Goal: Task Accomplishment & Management: Use online tool/utility

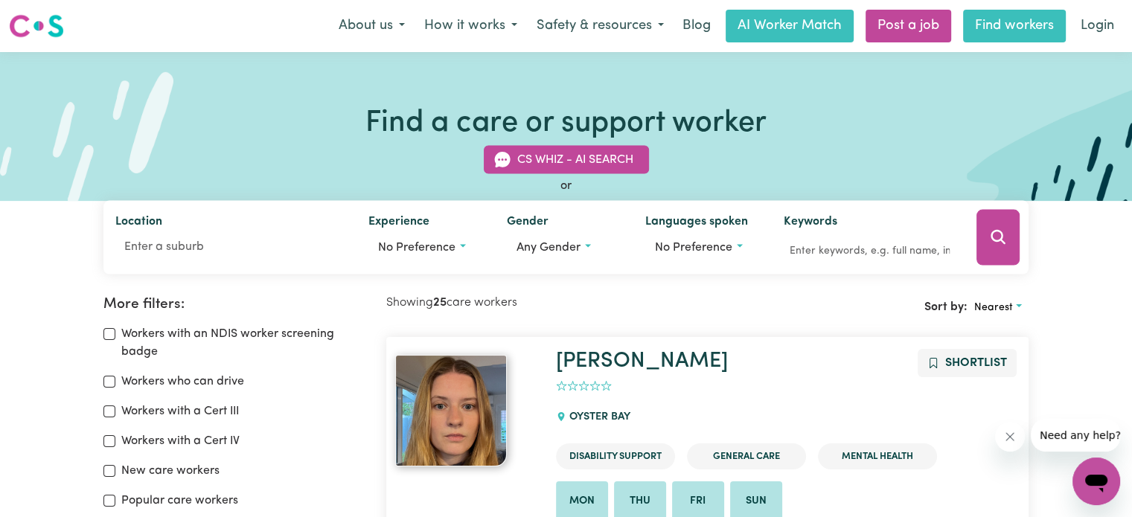
click at [1002, 27] on link "Find workers" at bounding box center [1014, 26] width 103 height 33
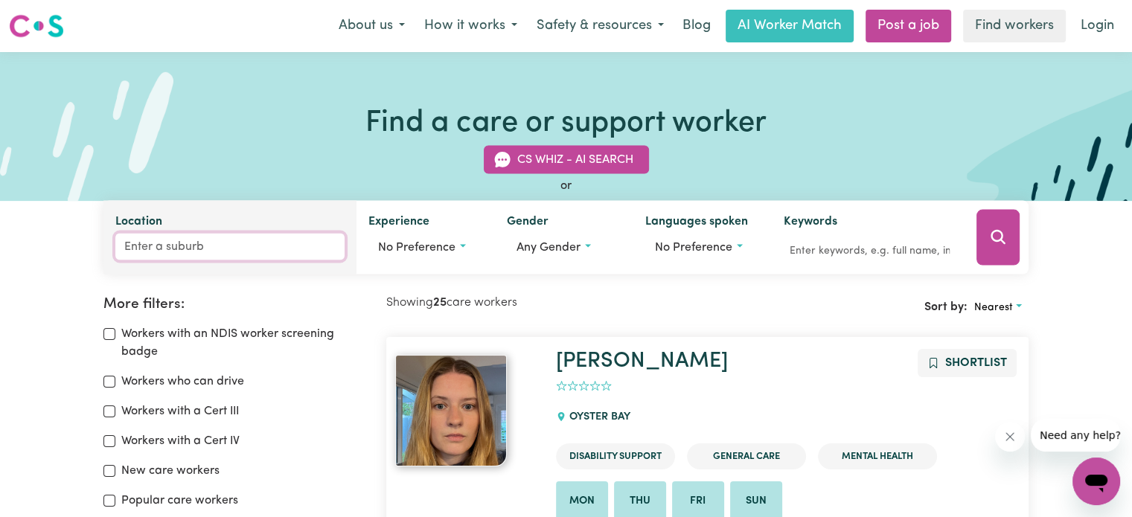
click at [136, 246] on input "Location" at bounding box center [229, 247] width 229 height 27
type input "too"
type input "tooAN, [GEOGRAPHIC_DATA], 3409"
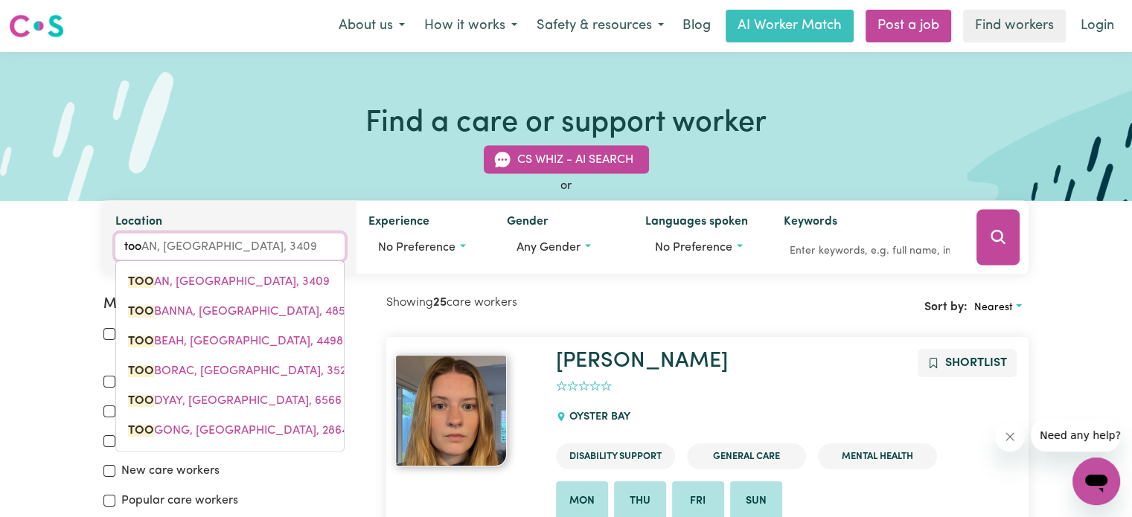
type input "toow"
type input "toowONG, [GEOGRAPHIC_DATA], 4066"
type input "toowo"
type input "toowoNG, [GEOGRAPHIC_DATA], 4066"
type input "toowoo"
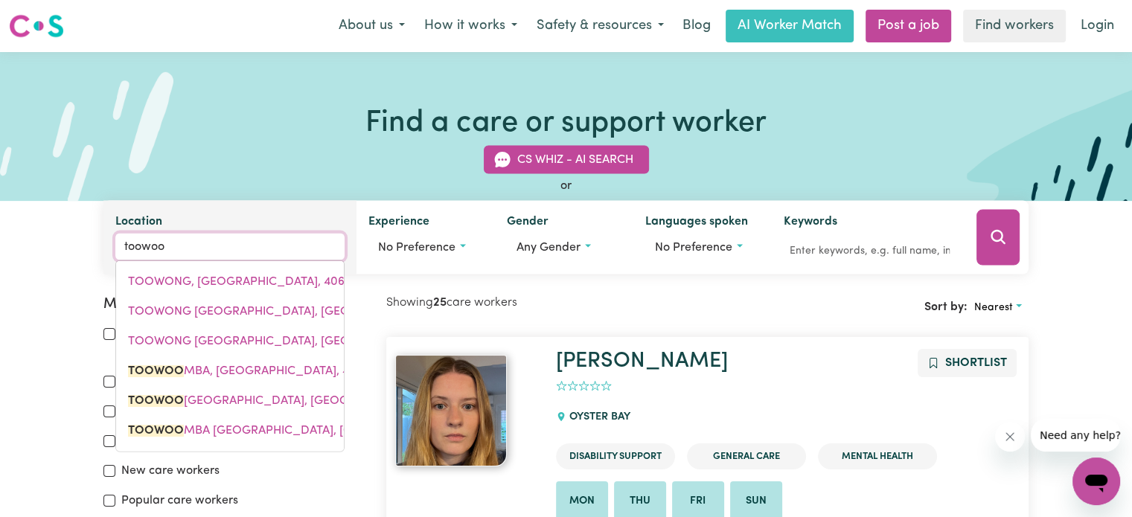
type input "toowoom"
type input "toowoomBA, [GEOGRAPHIC_DATA], 4350"
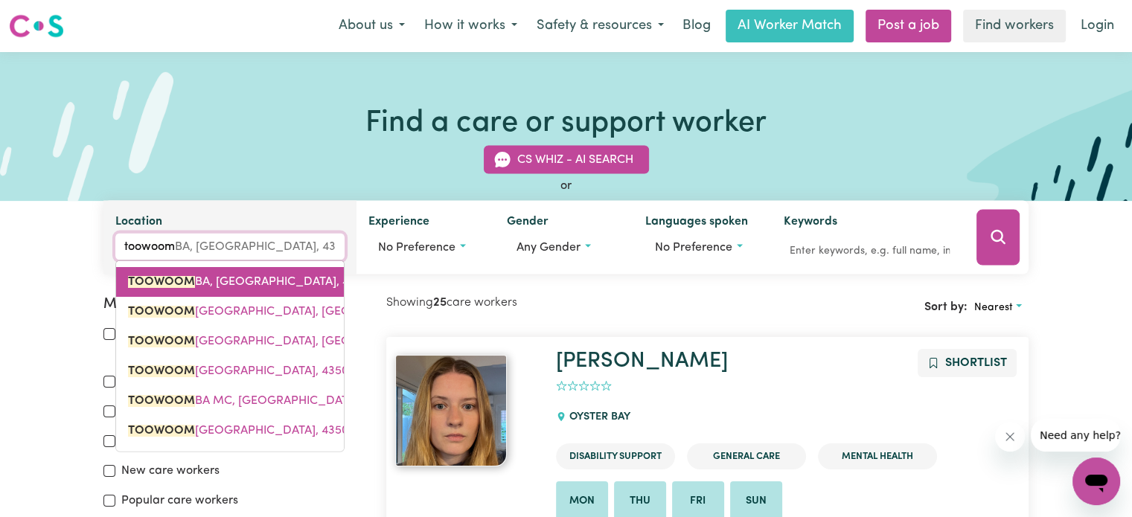
click at [167, 281] on mark "TOOWOOM" at bounding box center [161, 282] width 67 height 12
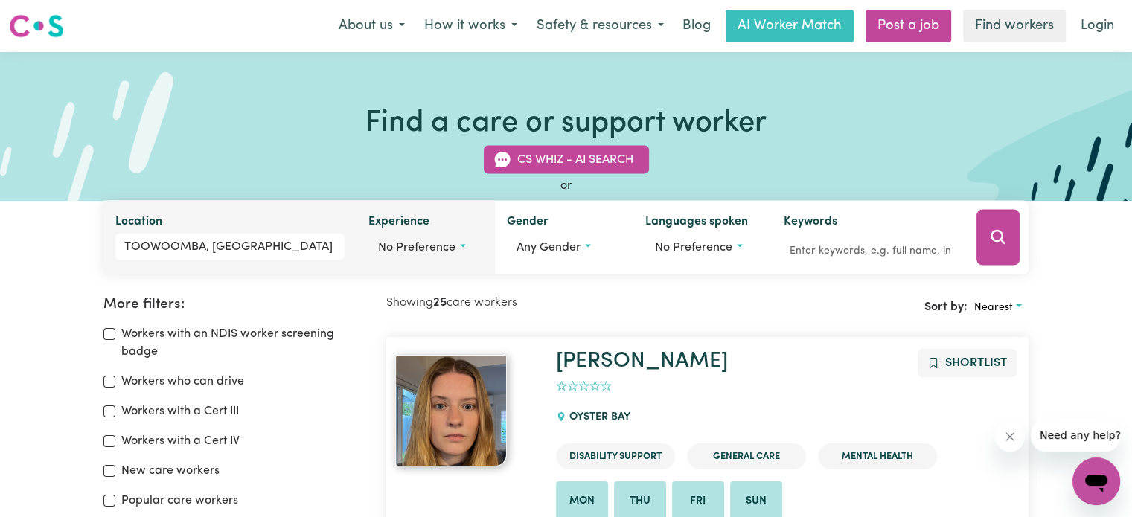
click at [464, 243] on button "No preference" at bounding box center [425, 248] width 115 height 28
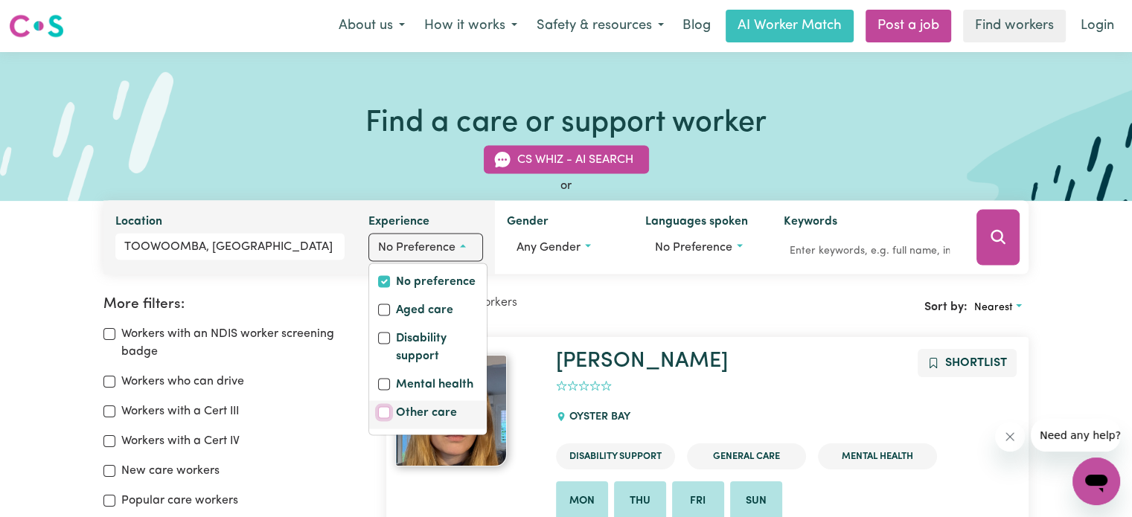
click at [383, 413] on input "Other care" at bounding box center [384, 413] width 12 height 12
checkbox input "true"
checkbox input "false"
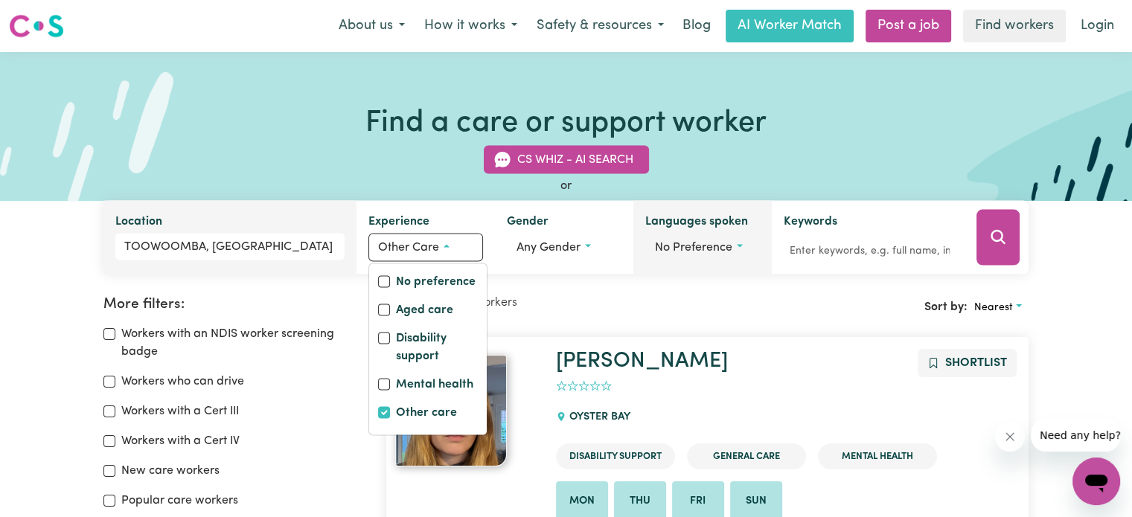
click at [739, 244] on button "No preference" at bounding box center [702, 248] width 115 height 28
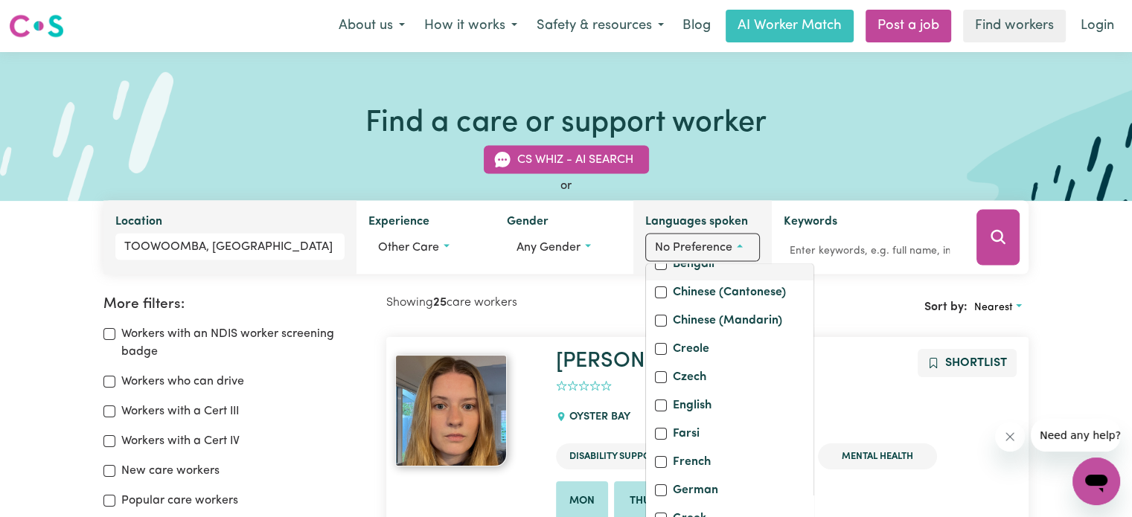
scroll to position [223, 0]
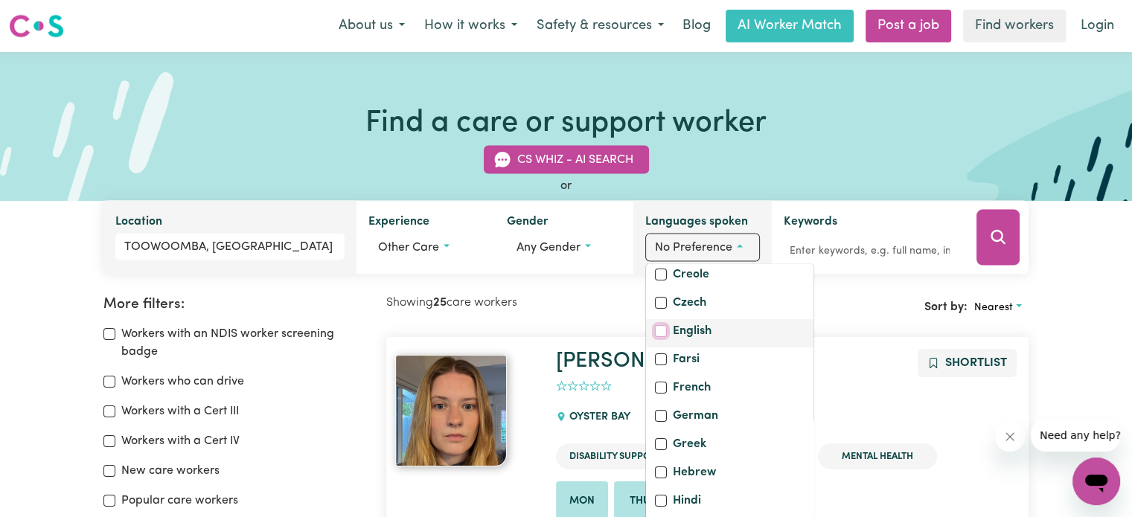
click at [658, 337] on input "English" at bounding box center [661, 331] width 12 height 12
checkbox input "true"
checkbox input "false"
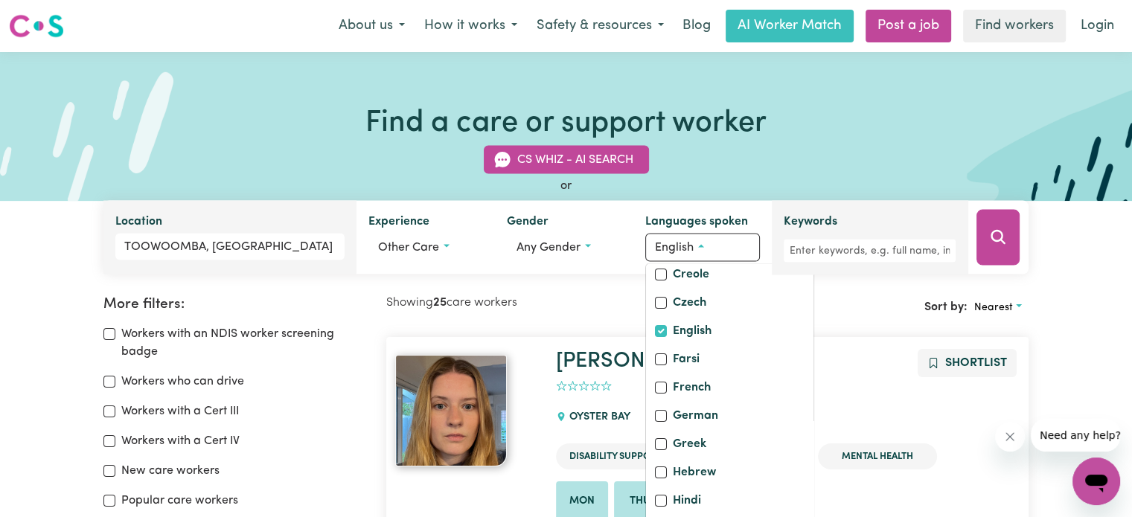
click at [838, 224] on div "Keywords" at bounding box center [869, 238] width 172 height 50
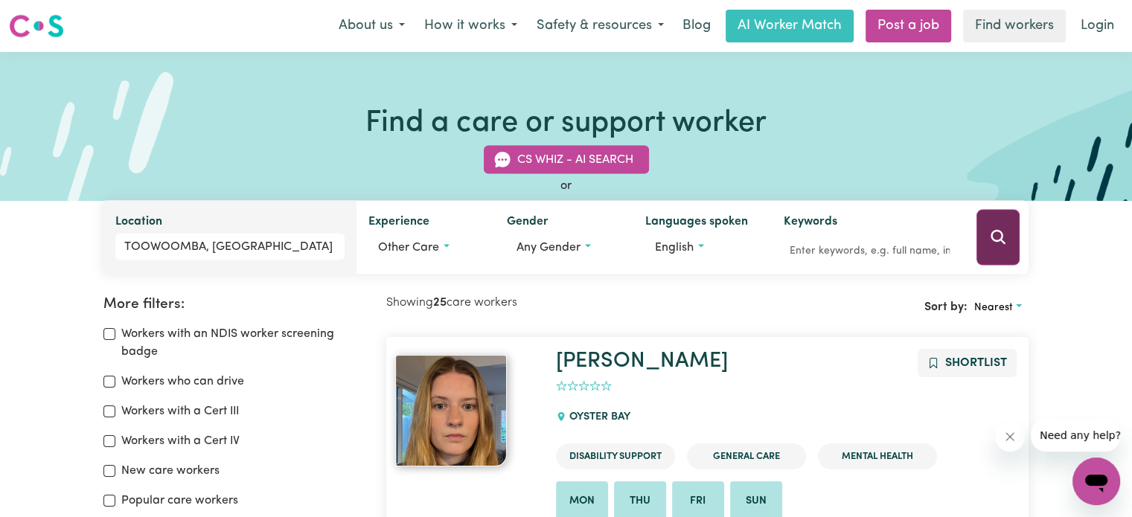
click at [993, 234] on icon "Search" at bounding box center [998, 237] width 14 height 14
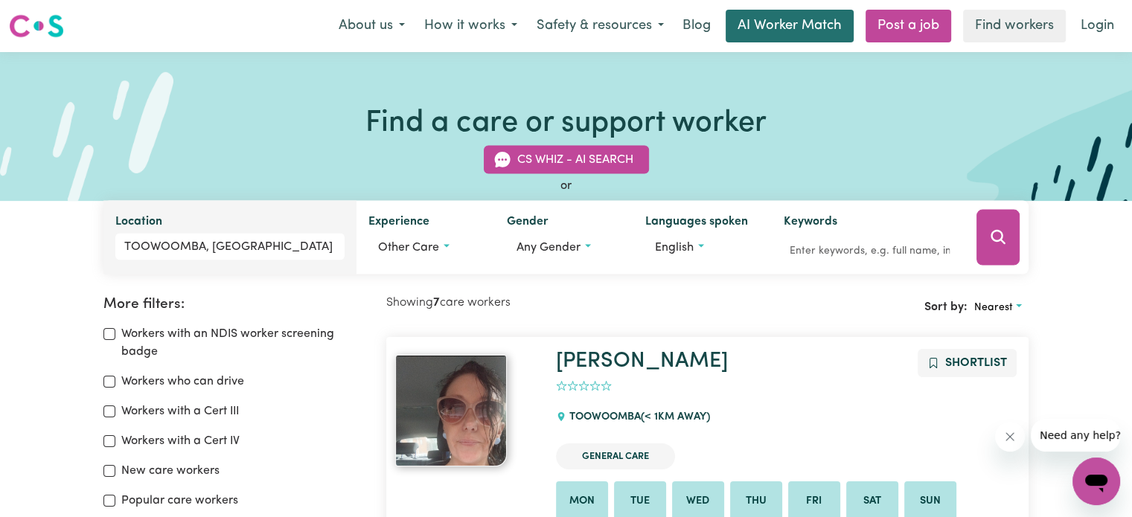
click at [777, 23] on link "AI Worker Match" at bounding box center [789, 26] width 128 height 33
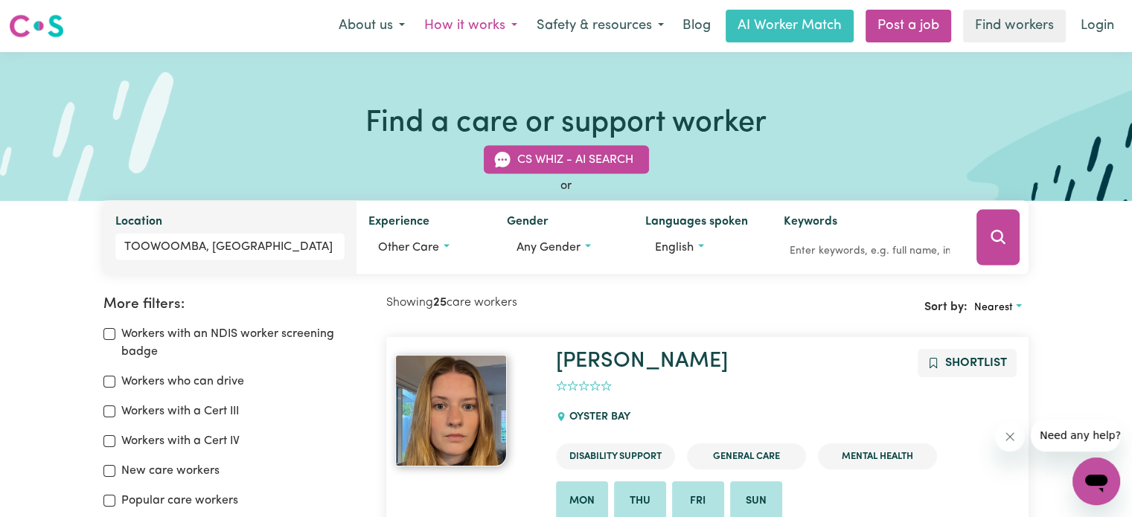
click at [487, 25] on button "How it works" at bounding box center [470, 25] width 112 height 31
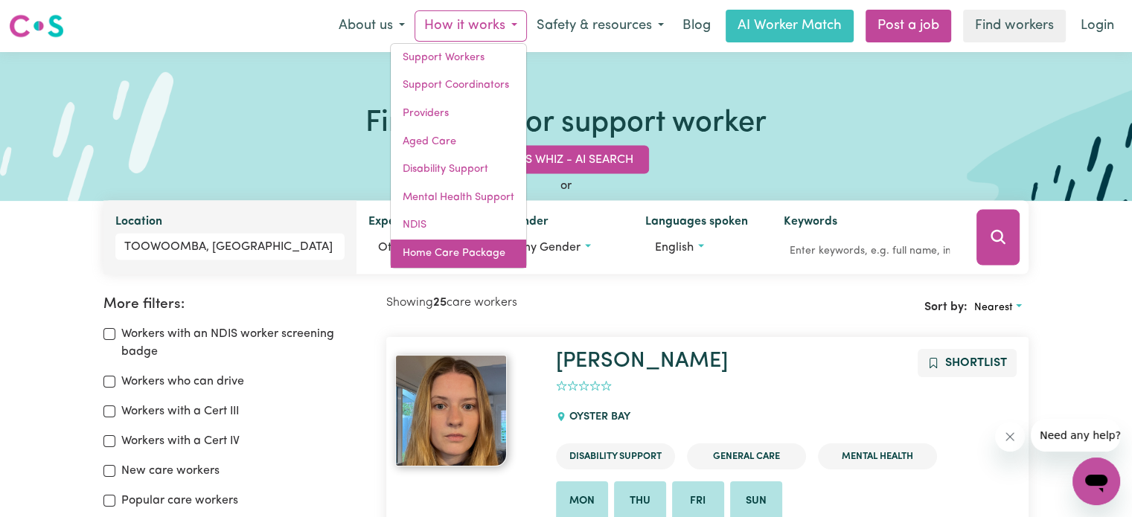
click at [443, 255] on link "Home Care Package" at bounding box center [458, 254] width 135 height 28
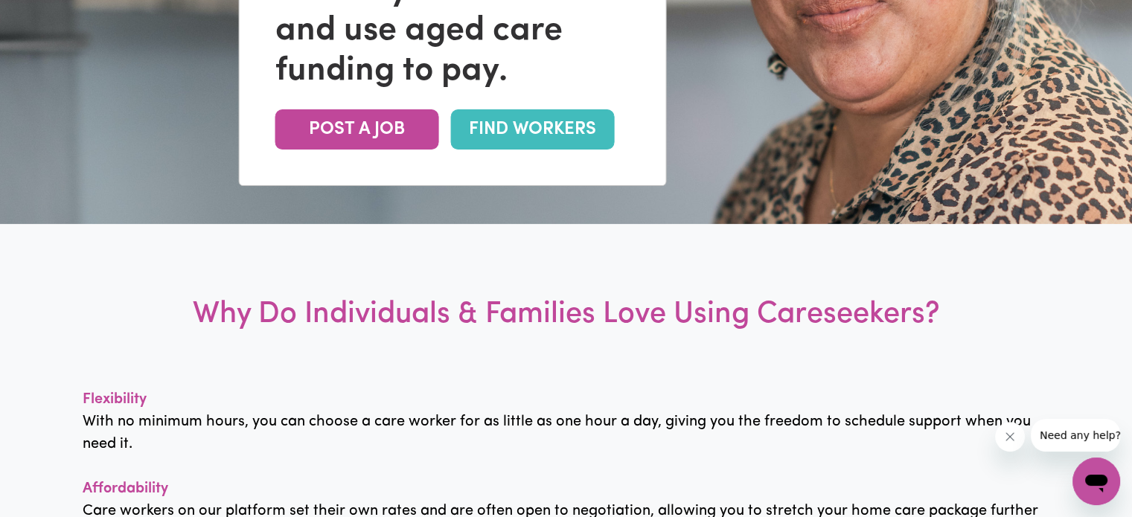
scroll to position [372, 0]
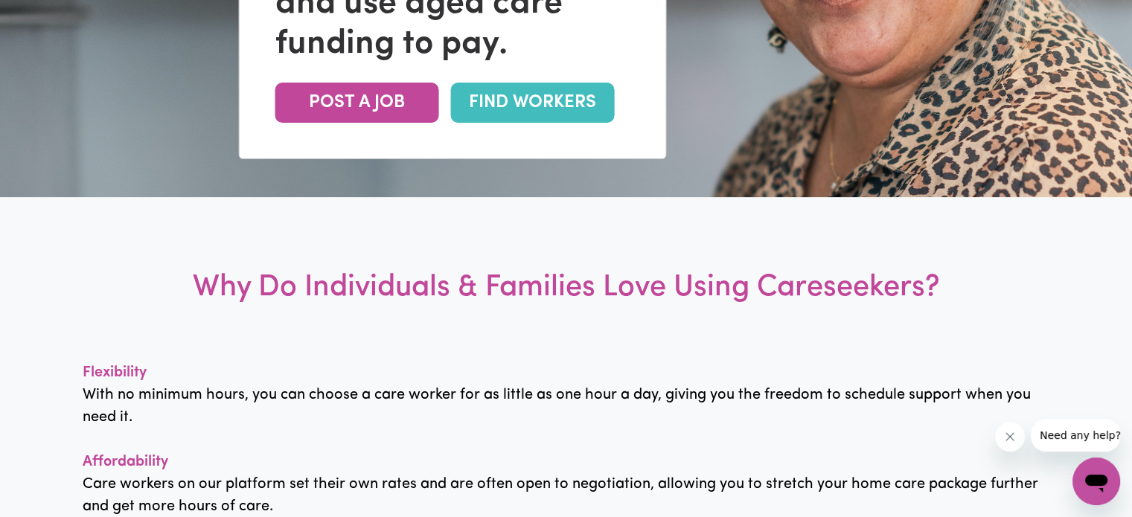
click at [545, 103] on link "FIND WORKERS" at bounding box center [533, 103] width 164 height 40
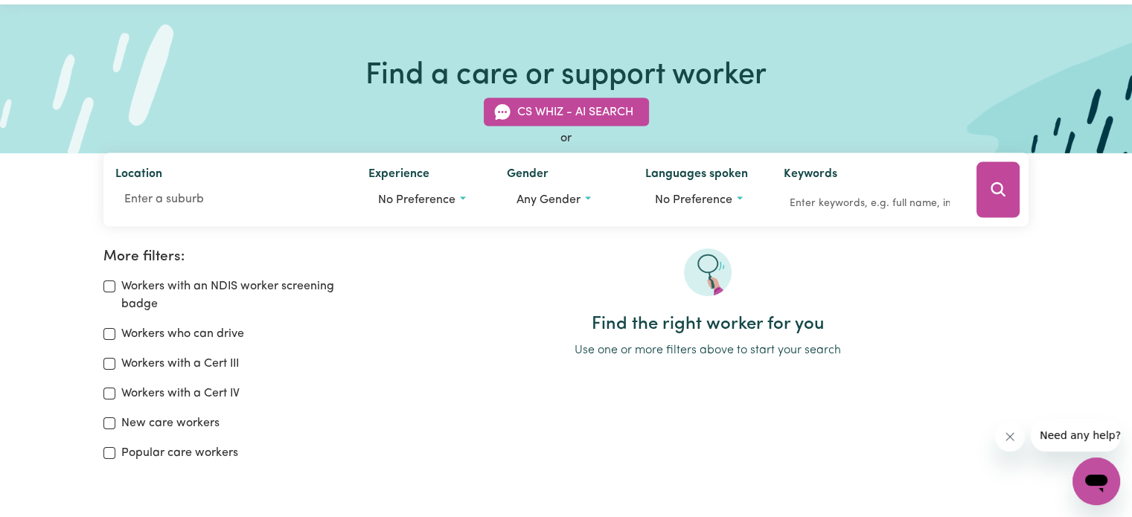
scroll to position [74, 0]
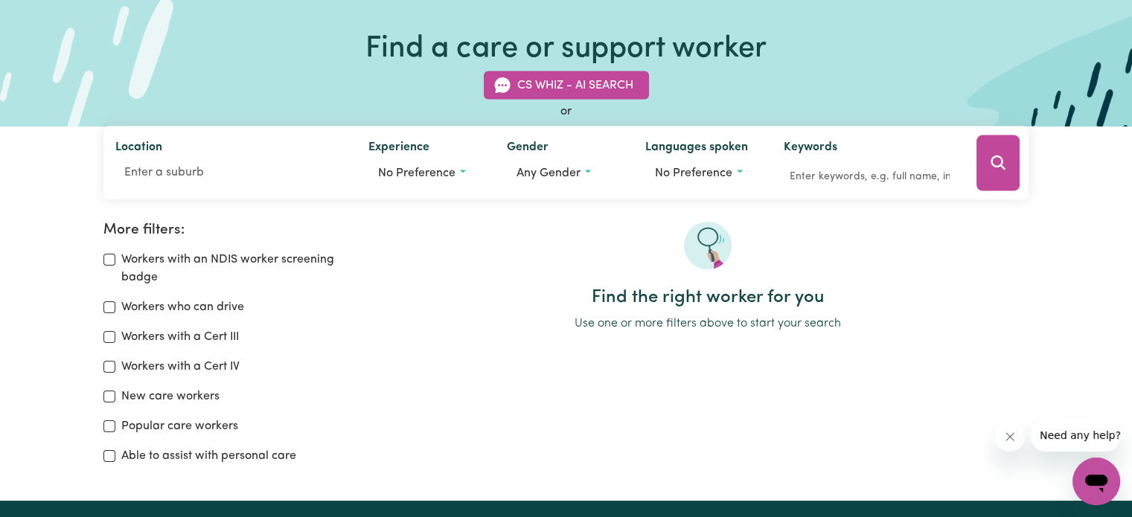
click at [705, 237] on img at bounding box center [708, 246] width 48 height 48
click at [461, 173] on button "No preference" at bounding box center [425, 173] width 115 height 28
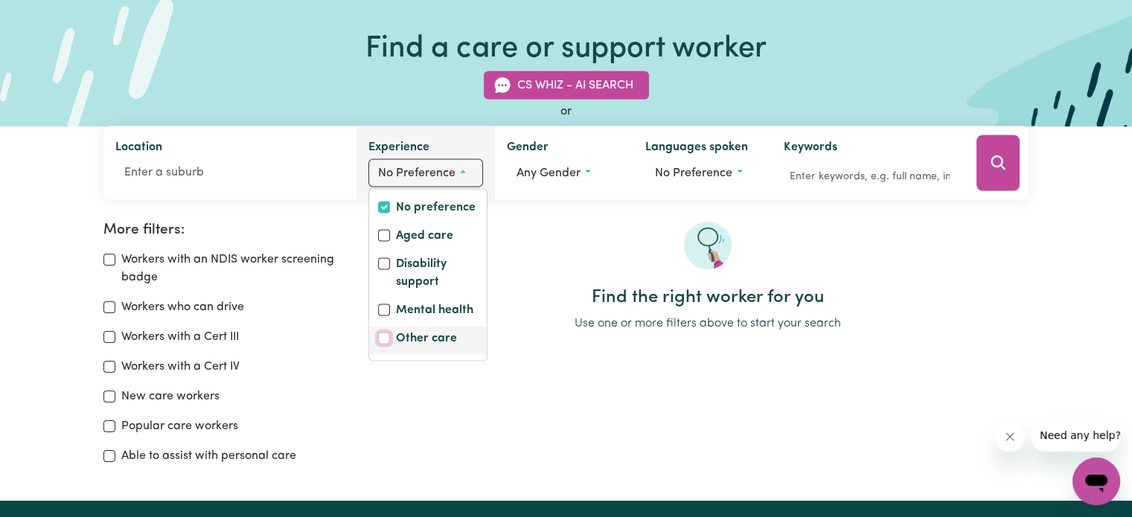
click at [381, 334] on input "Other care" at bounding box center [384, 339] width 12 height 12
checkbox input "true"
checkbox input "false"
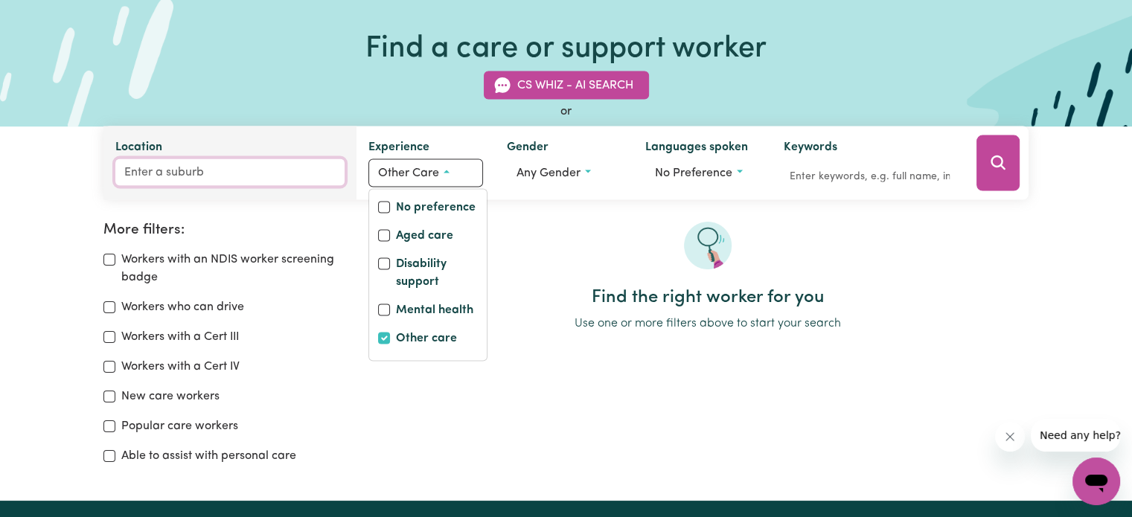
click at [219, 180] on input "Location" at bounding box center [229, 172] width 229 height 27
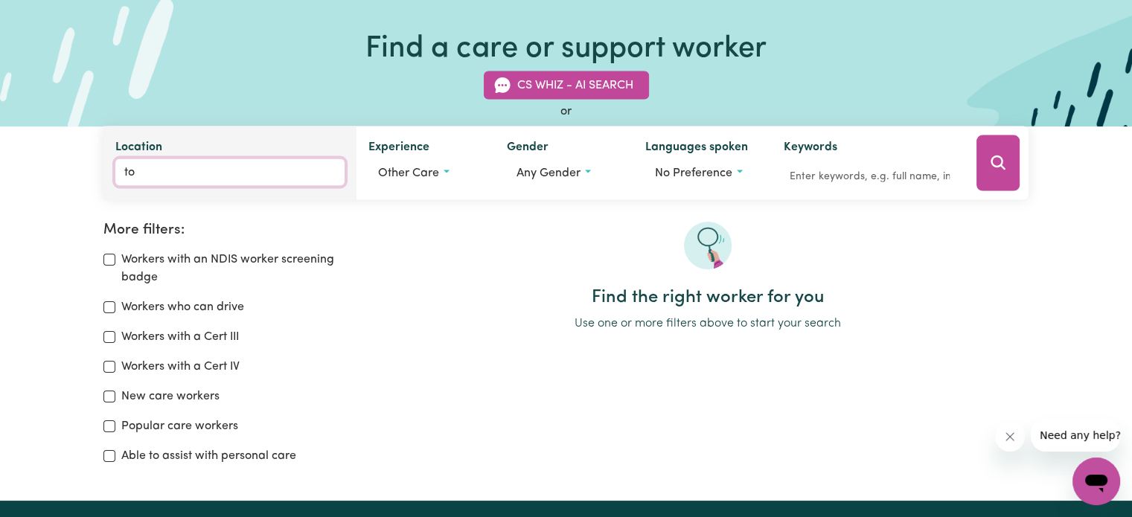
type input "too"
type input "tooAN, [GEOGRAPHIC_DATA], 3409"
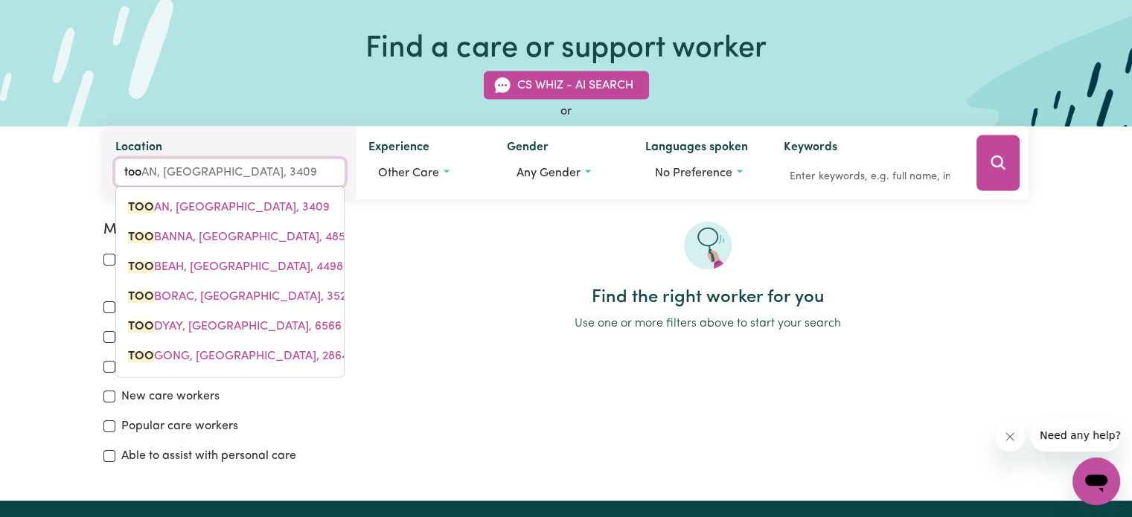
type input "toow"
type input "toowONG, [GEOGRAPHIC_DATA], 4066"
type input "toowo"
type input "toowoNG, [GEOGRAPHIC_DATA], 4066"
type input "toowoo"
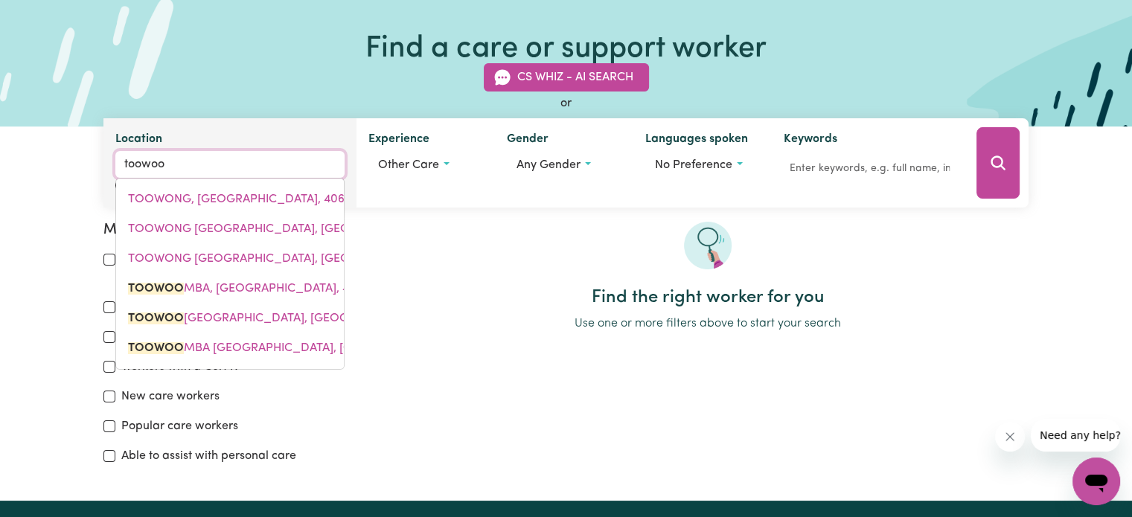
type input "toowooMBA, Queensland, 4350"
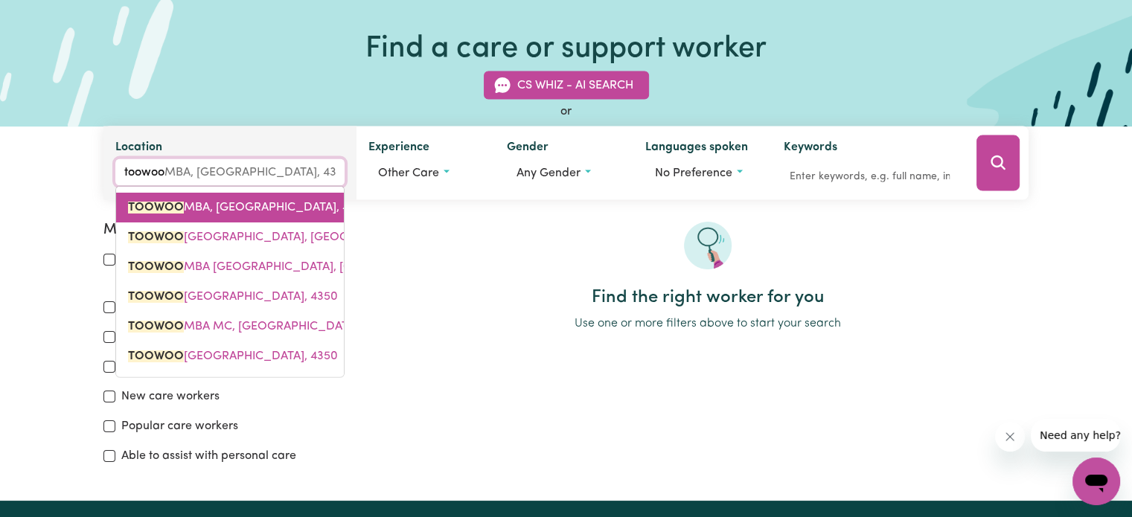
click at [226, 205] on span "TOOWOO MBA, Queensland, 4350" at bounding box center [249, 208] width 242 height 12
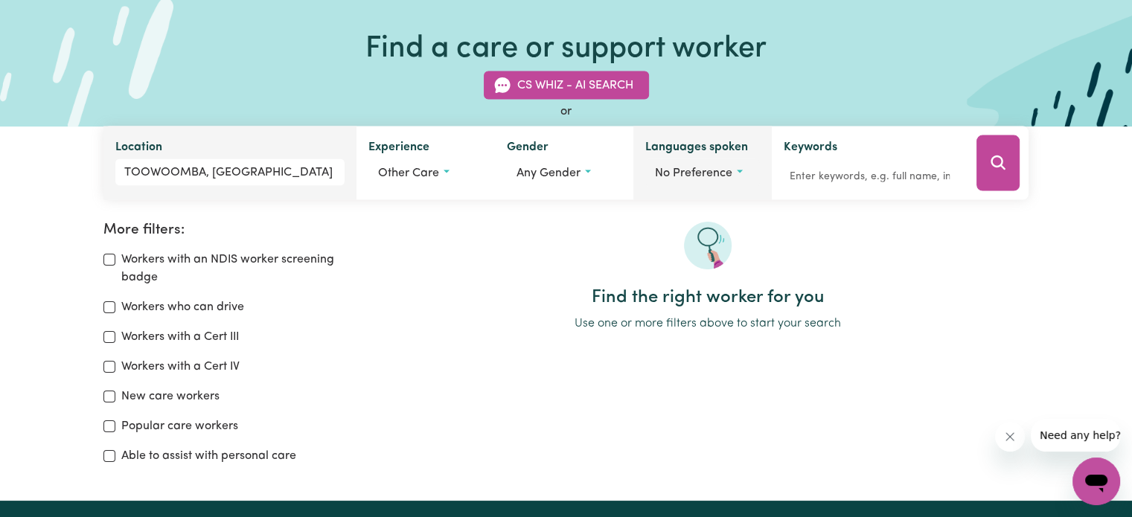
click at [741, 170] on button "No preference" at bounding box center [702, 173] width 115 height 28
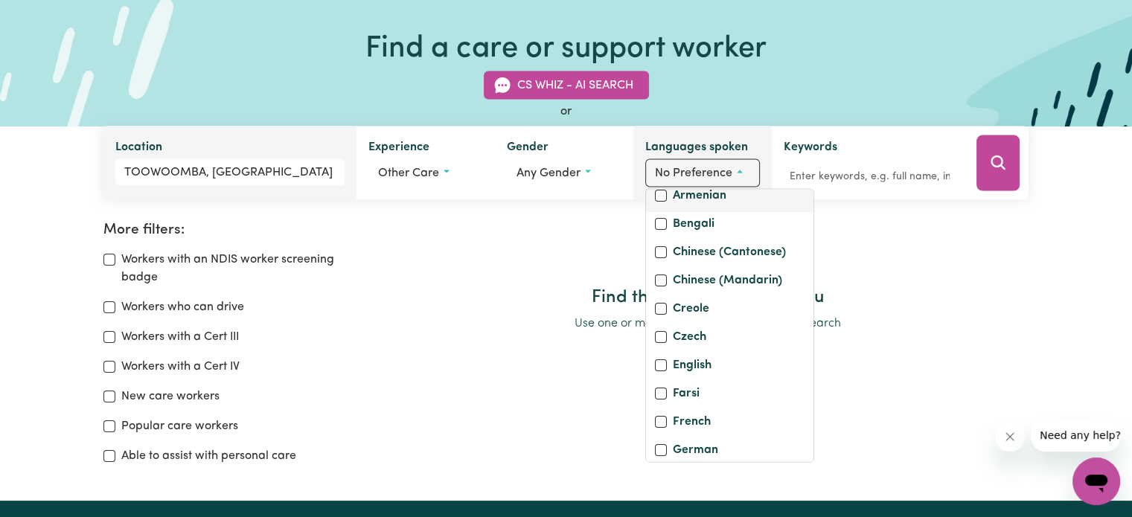
scroll to position [223, 0]
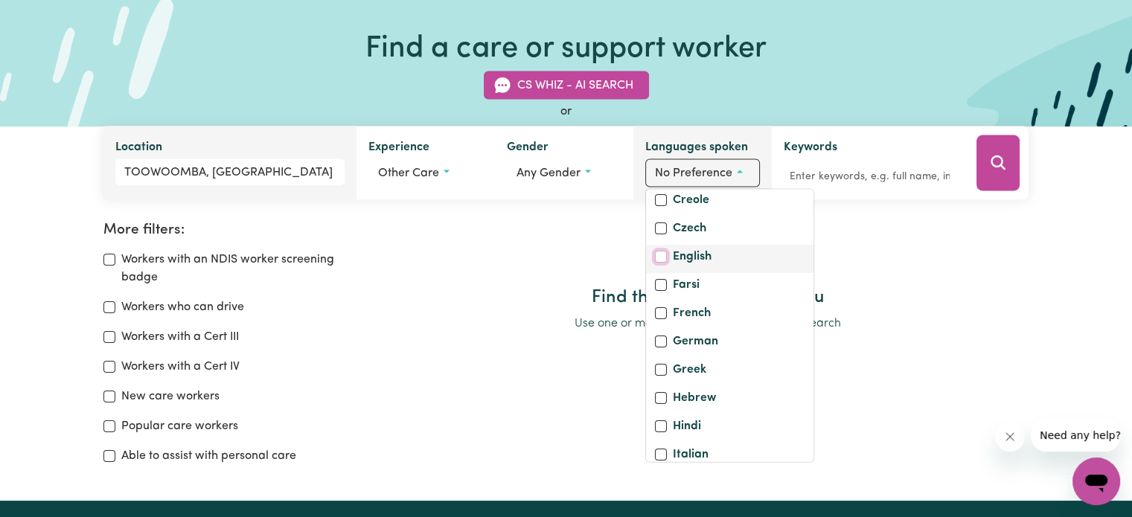
click at [660, 263] on input "English" at bounding box center [661, 257] width 12 height 12
checkbox input "true"
checkbox input "false"
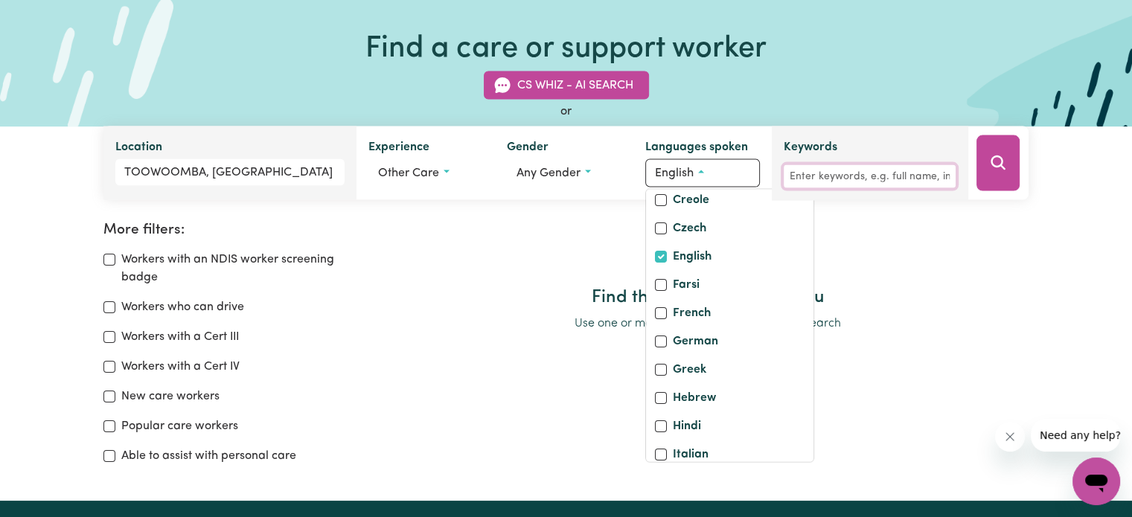
click at [801, 177] on input "Keywords" at bounding box center [869, 176] width 172 height 23
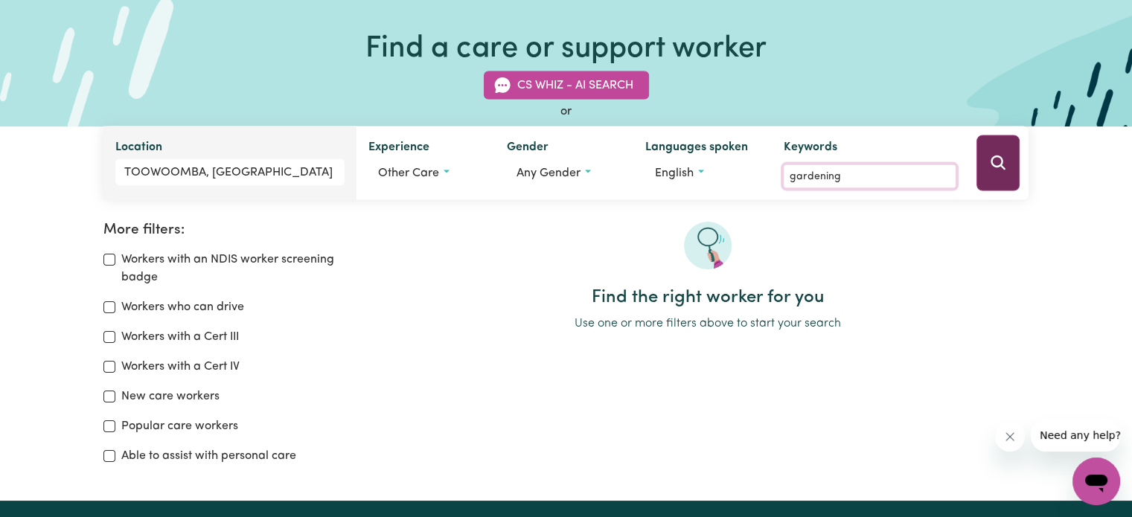
type input "gardening"
click at [1000, 161] on icon "Search" at bounding box center [998, 163] width 18 height 18
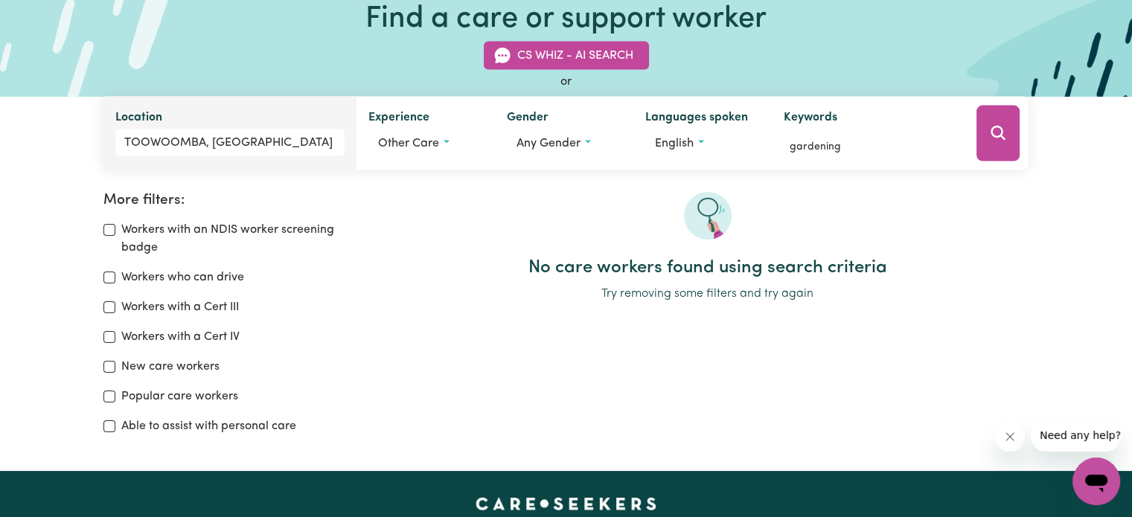
scroll to position [100, 0]
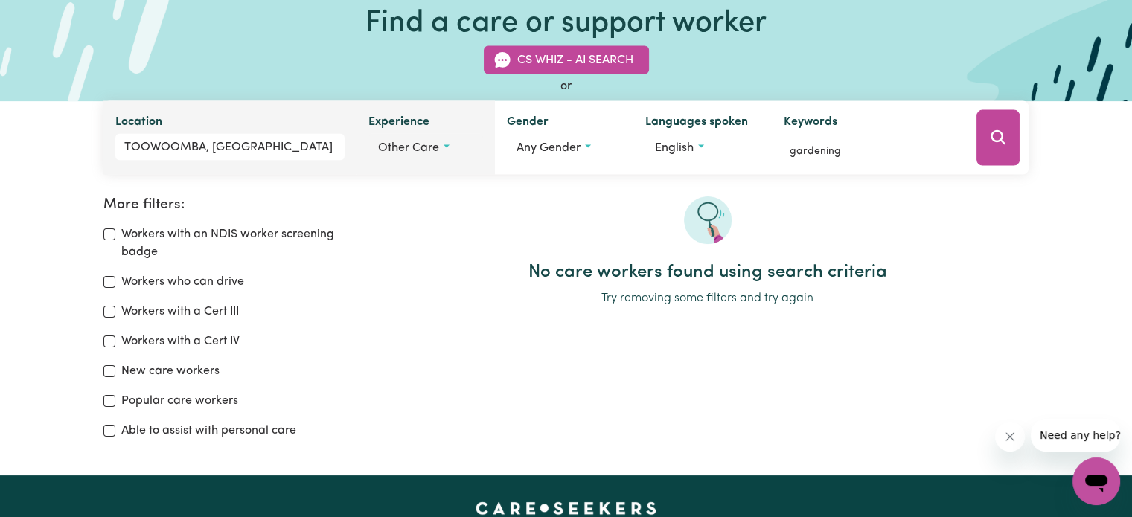
click at [448, 141] on button "Other care" at bounding box center [425, 148] width 115 height 28
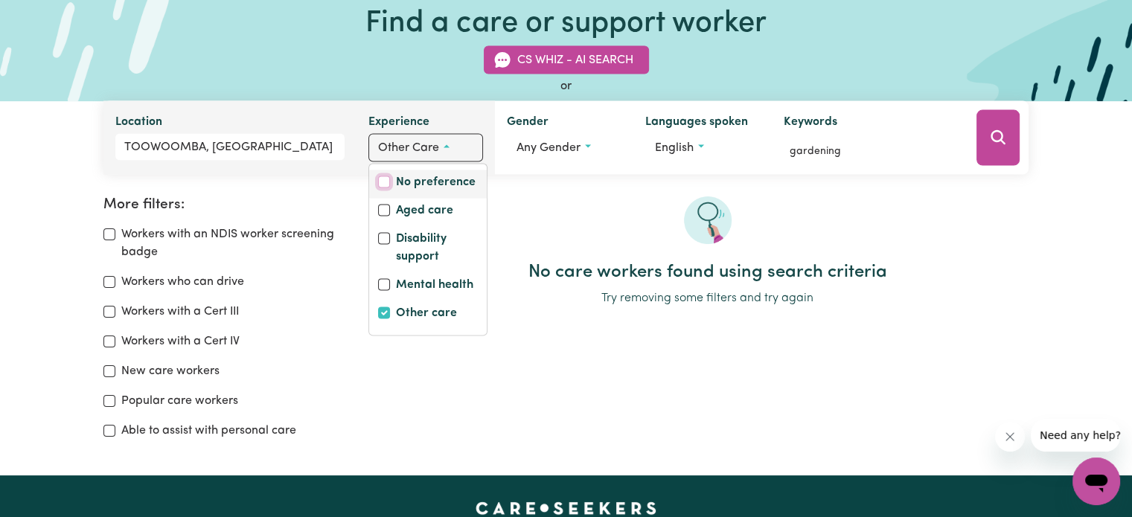
click at [386, 179] on input "No preference" at bounding box center [384, 182] width 12 height 12
checkbox input "true"
checkbox input "false"
drag, startPoint x: 532, startPoint y: 210, endPoint x: 544, endPoint y: 210, distance: 11.9
click at [533, 210] on div at bounding box center [707, 228] width 642 height 65
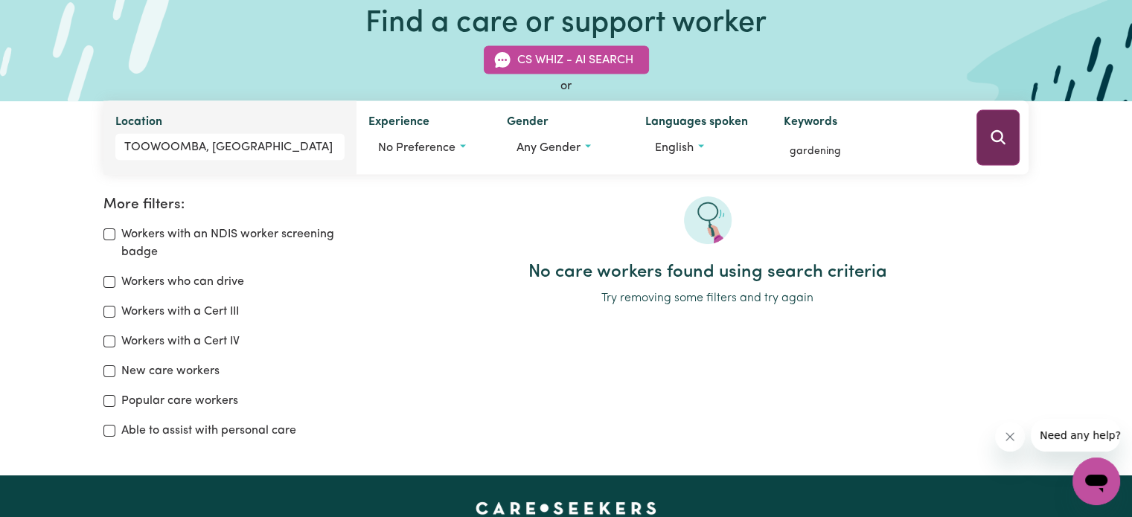
click at [995, 138] on icon "Search" at bounding box center [998, 138] width 18 height 18
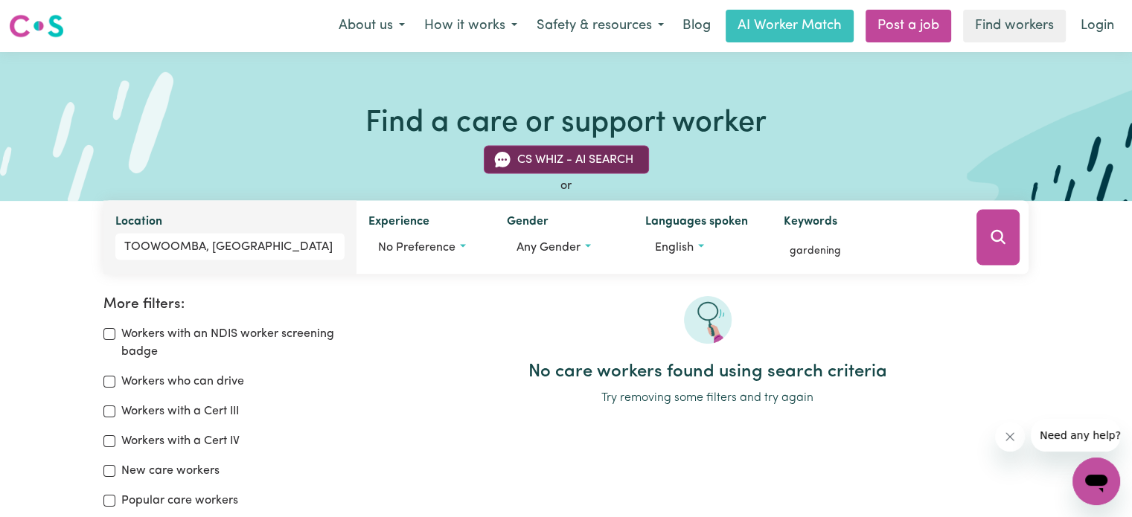
click at [565, 157] on button "CS Whiz - AI Search" at bounding box center [566, 160] width 165 height 28
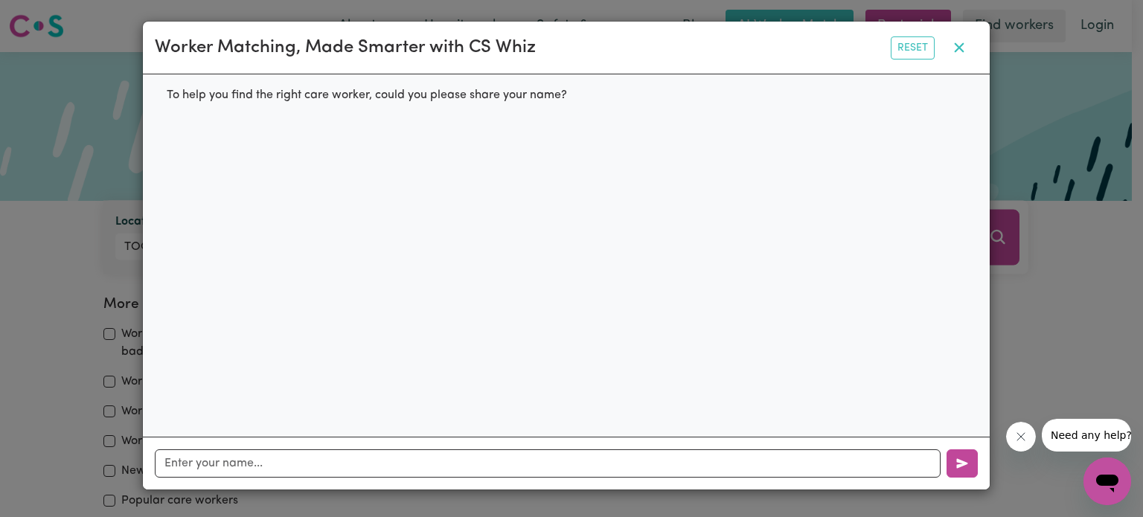
click at [957, 48] on icon "button" at bounding box center [959, 48] width 18 height 18
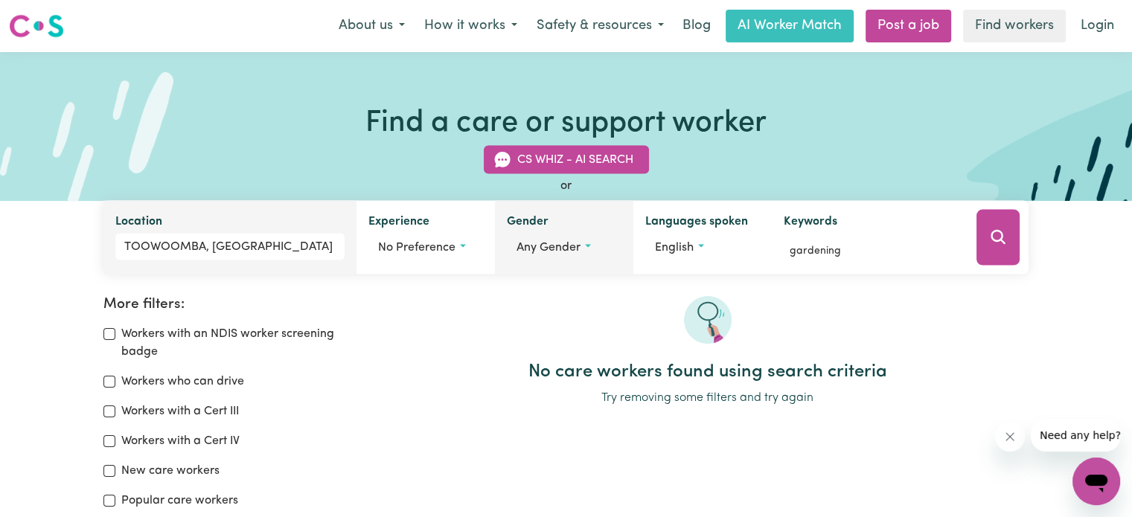
click at [589, 244] on button "Any gender" at bounding box center [564, 248] width 115 height 28
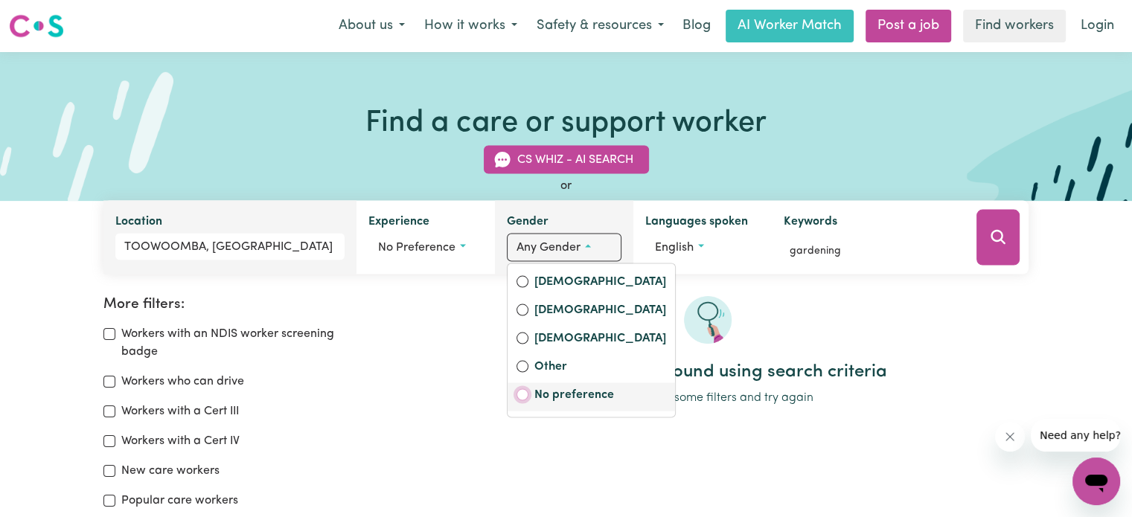
click at [523, 394] on input "No preference" at bounding box center [522, 395] width 12 height 12
click at [519, 393] on input "No preference" at bounding box center [522, 395] width 12 height 12
click at [461, 365] on h2 "No care workers found using search criteria" at bounding box center [707, 373] width 642 height 22
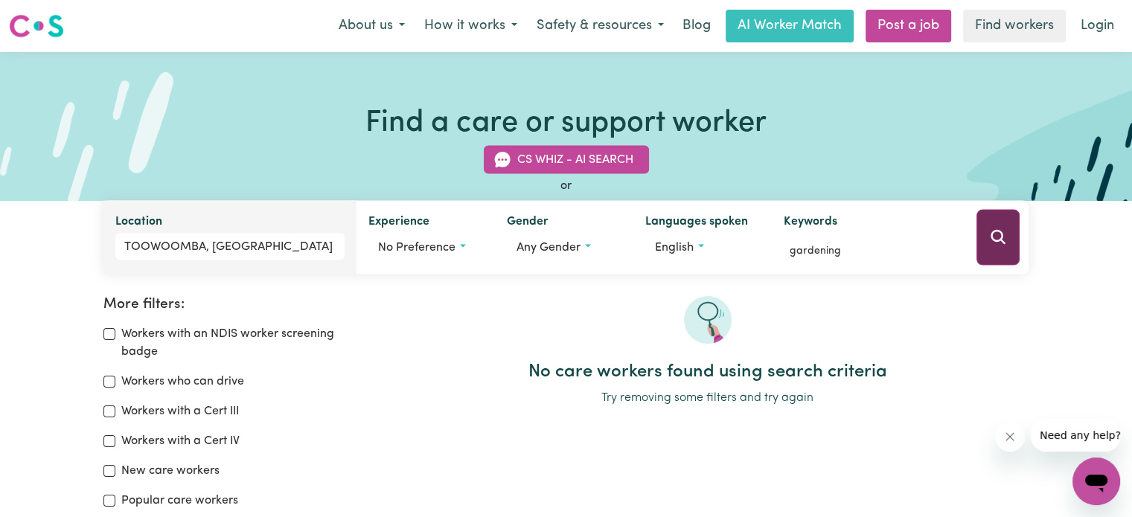
click at [995, 234] on icon "Search" at bounding box center [998, 237] width 18 height 18
